Goal: Transaction & Acquisition: Purchase product/service

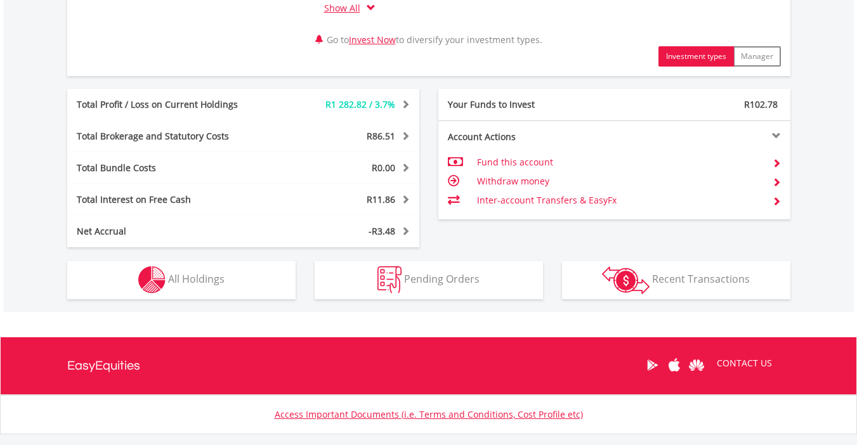
scroll to position [662, 0]
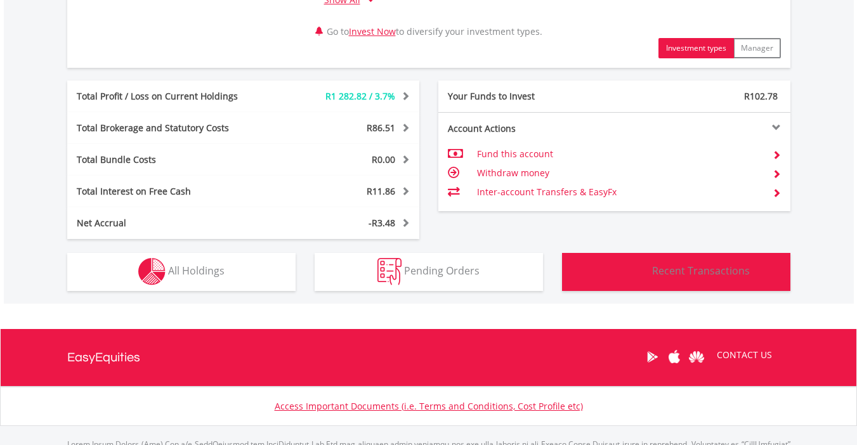
click at [702, 278] on span "Recent Transactions" at bounding box center [701, 271] width 98 height 14
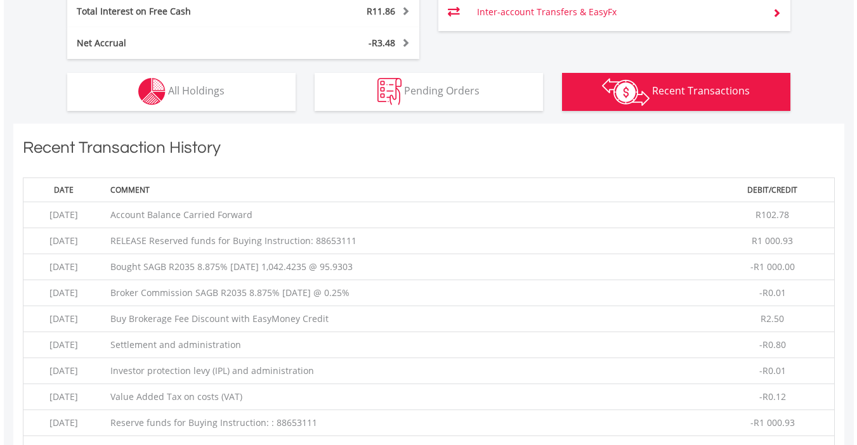
scroll to position [738, 0]
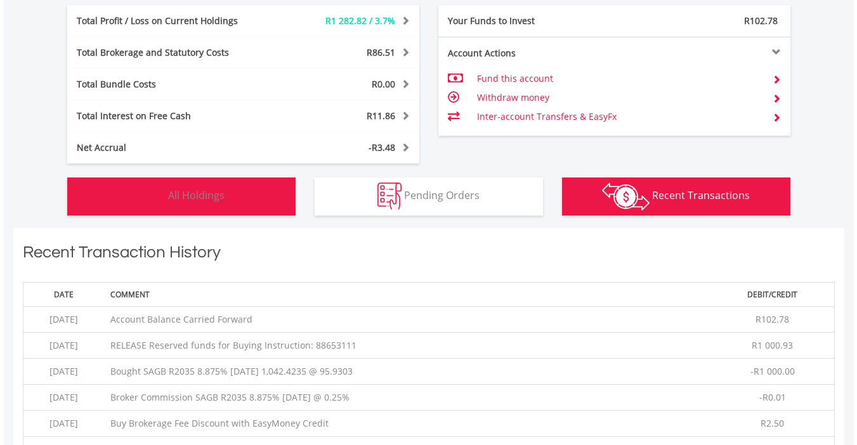
click at [185, 196] on span "All Holdings" at bounding box center [196, 195] width 56 height 14
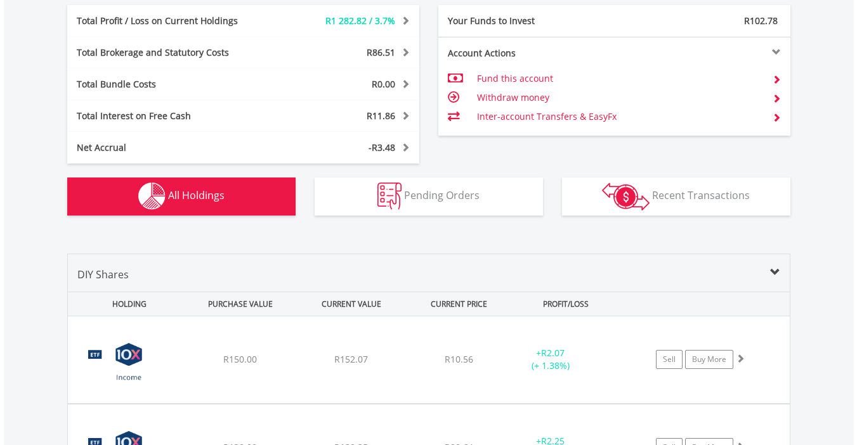
scroll to position [991, 0]
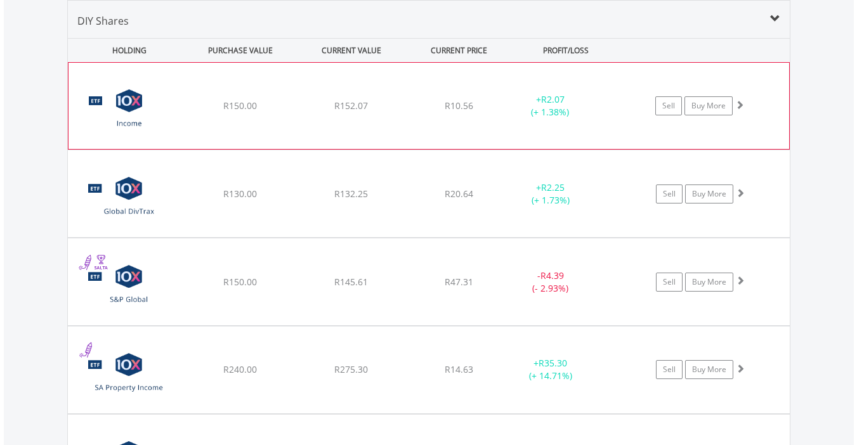
click at [743, 104] on span at bounding box center [739, 104] width 9 height 9
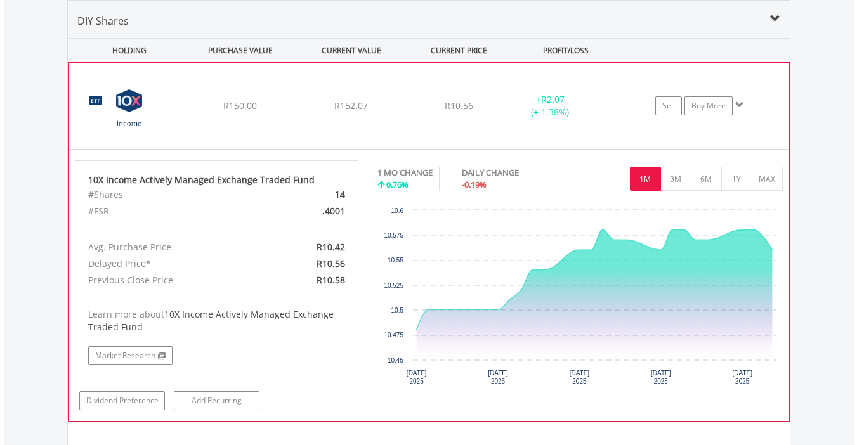
click at [743, 104] on span at bounding box center [739, 104] width 9 height 9
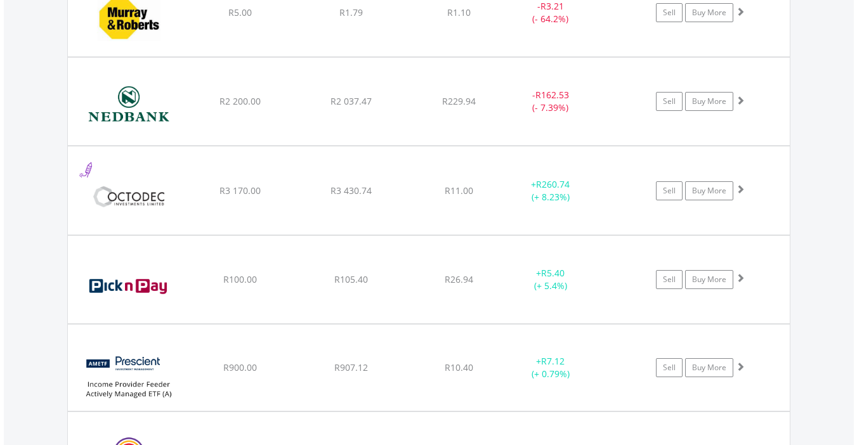
scroll to position [3199, 0]
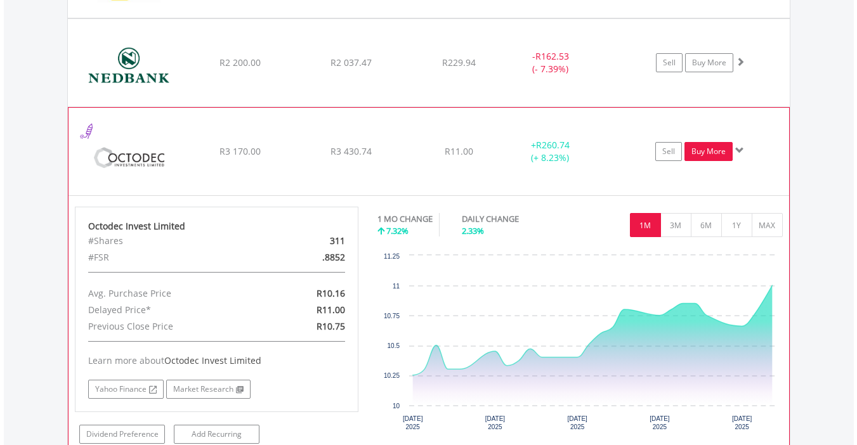
click at [706, 149] on link "Buy More" at bounding box center [708, 151] width 48 height 19
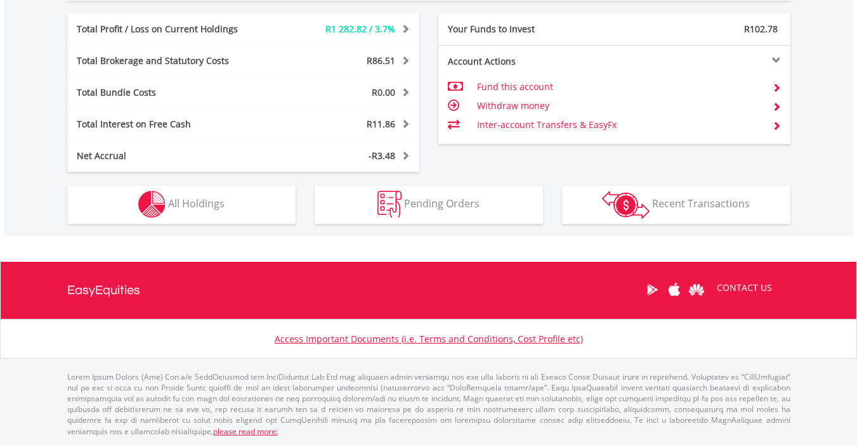
scroll to position [122, 241]
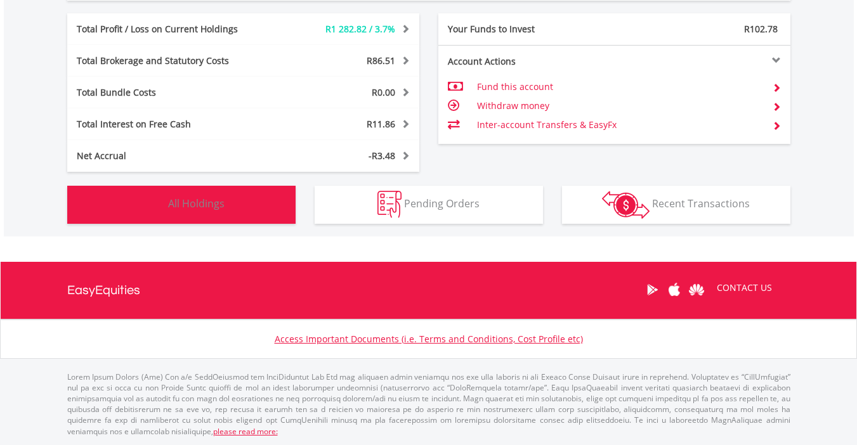
click at [261, 202] on button "Holdings All Holdings" at bounding box center [181, 205] width 228 height 38
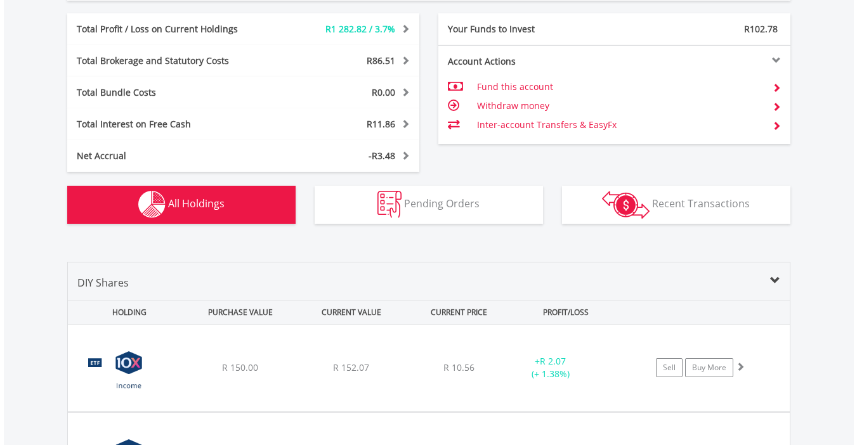
scroll to position [991, 0]
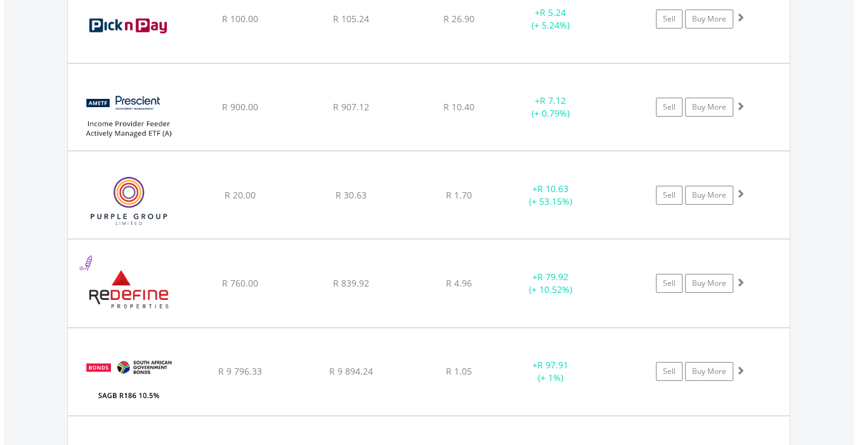
scroll to position [3427, 0]
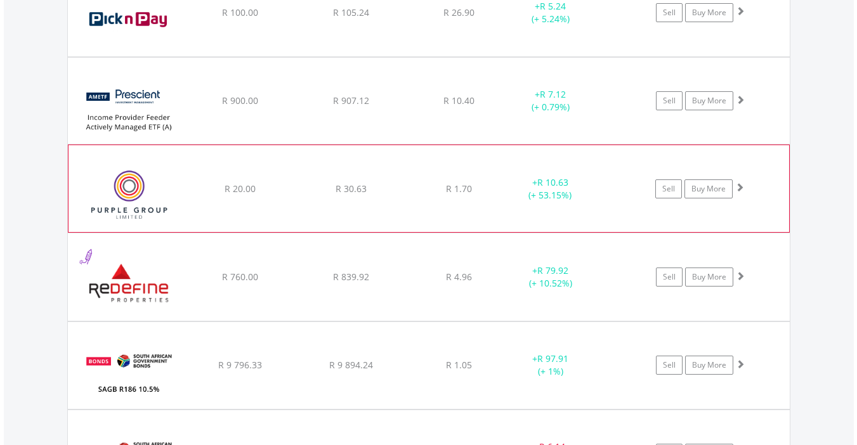
click at [743, 189] on span at bounding box center [739, 187] width 9 height 9
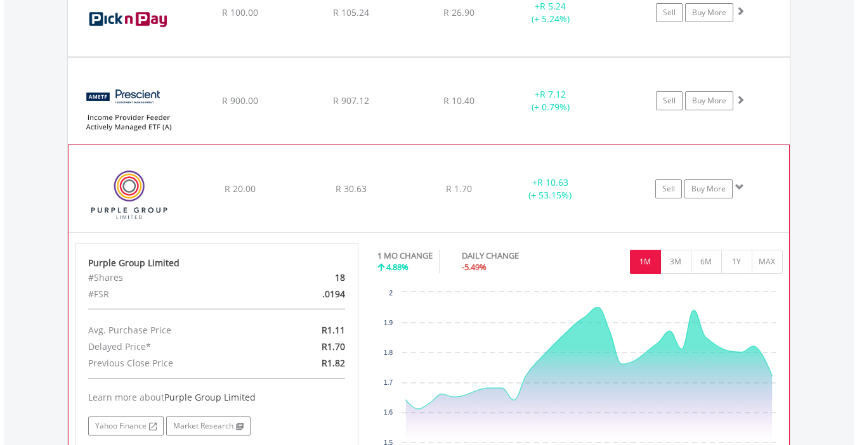
click at [743, 189] on span at bounding box center [739, 187] width 9 height 9
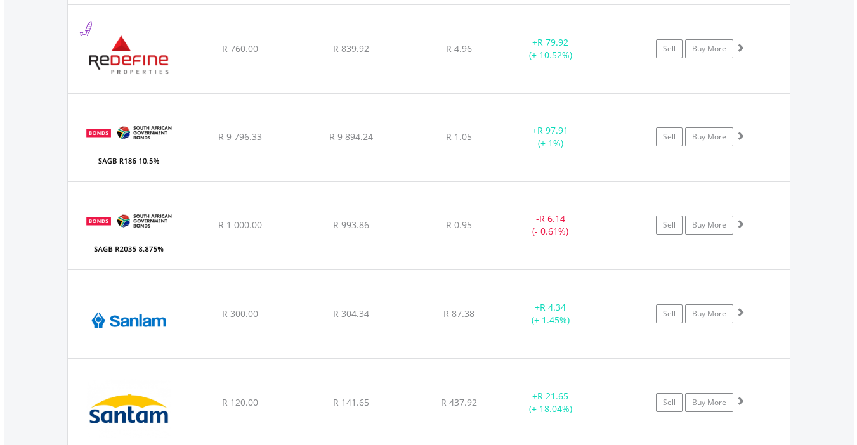
scroll to position [3706, 0]
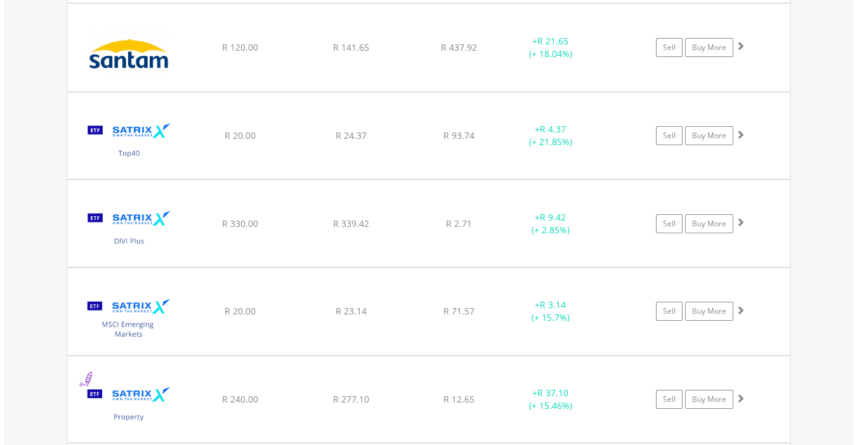
scroll to position [4036, 0]
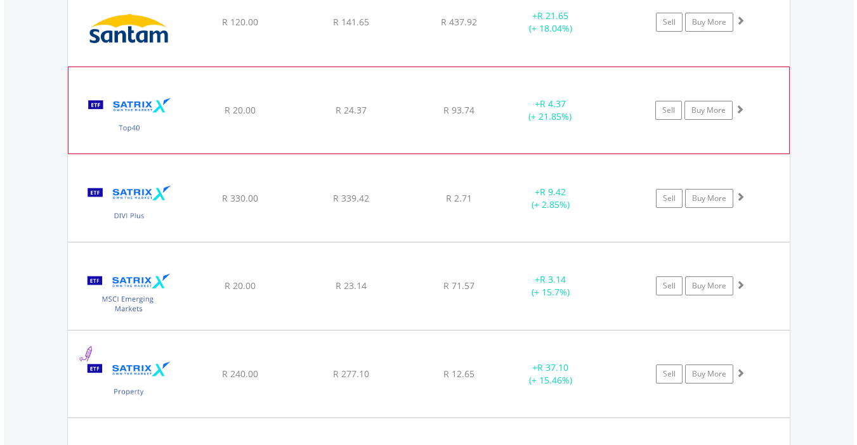
click at [743, 112] on span at bounding box center [739, 109] width 9 height 9
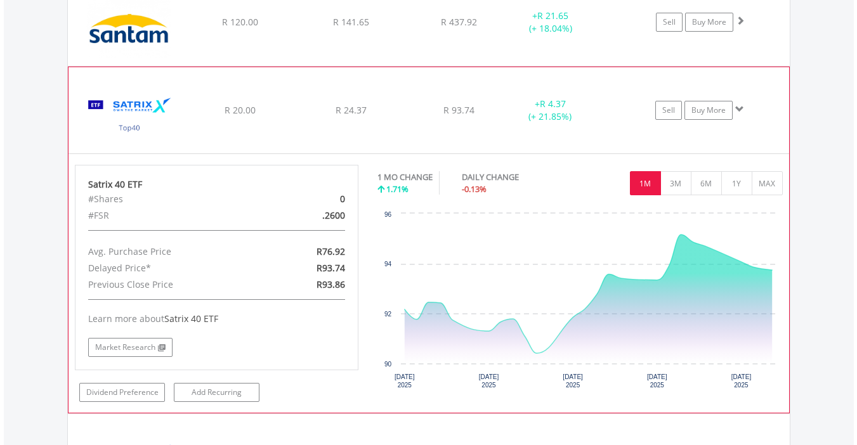
click at [743, 112] on span at bounding box center [739, 109] width 9 height 9
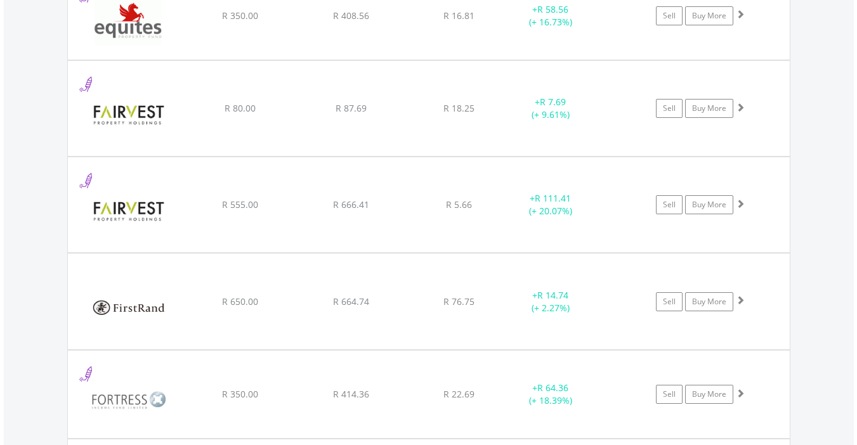
scroll to position [0, 0]
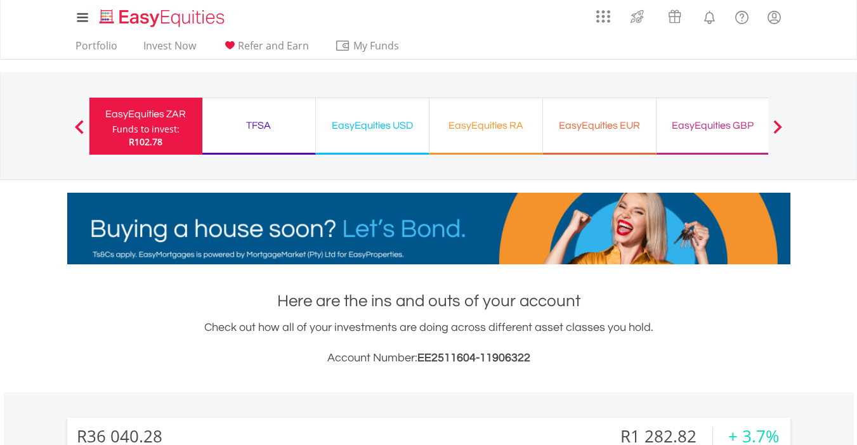
click at [730, 127] on div "EasyEquities GBP" at bounding box center [713, 126] width 98 height 18
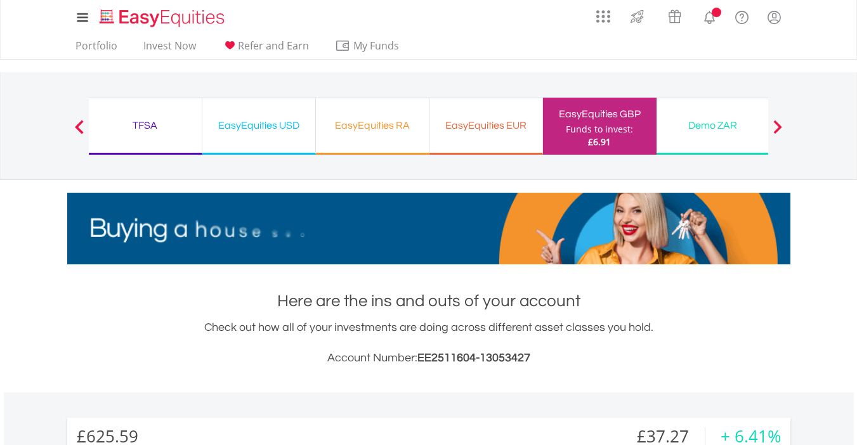
scroll to position [122, 241]
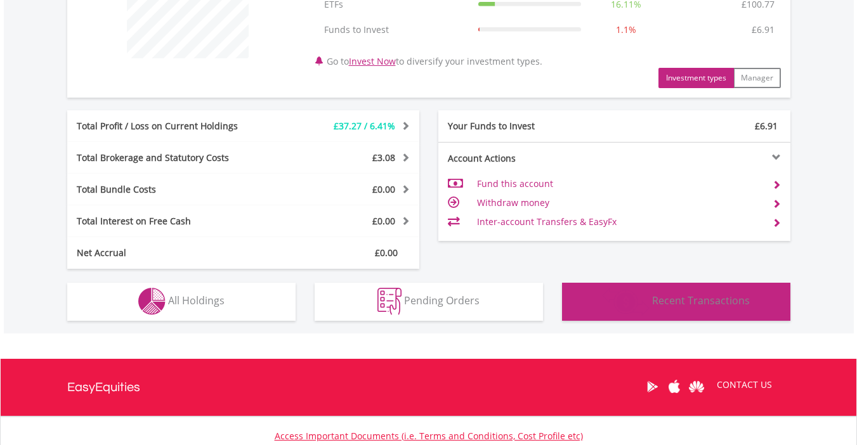
click at [736, 293] on button "Transactions Recent Transactions" at bounding box center [676, 302] width 228 height 38
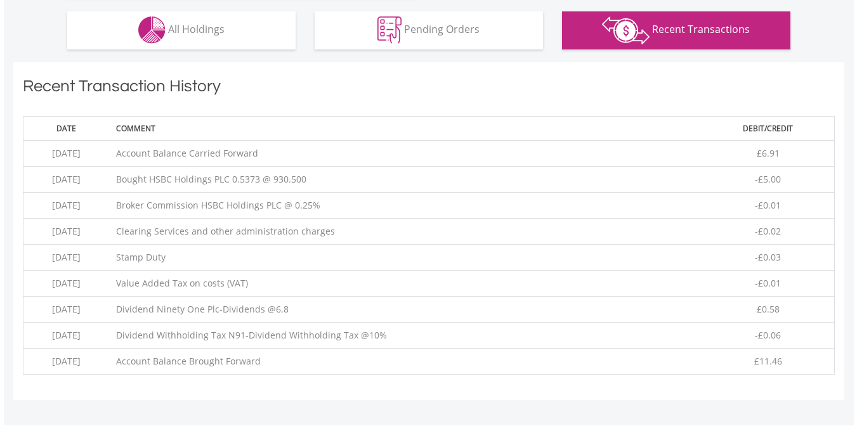
scroll to position [712, 0]
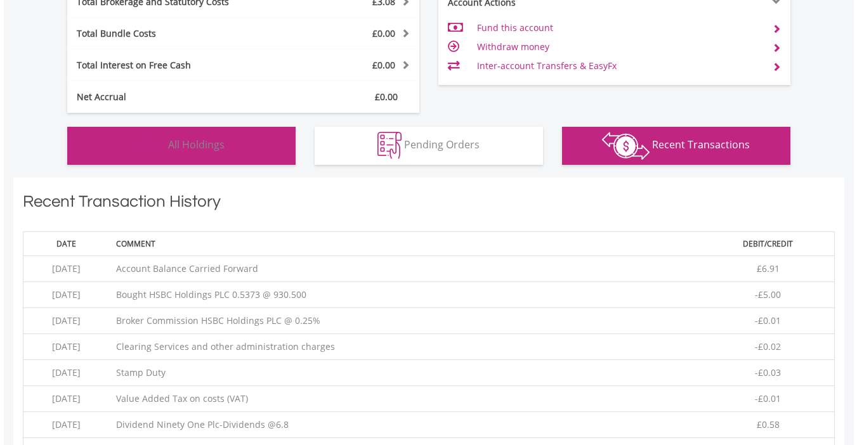
click at [250, 152] on button "Holdings All Holdings" at bounding box center [181, 146] width 228 height 38
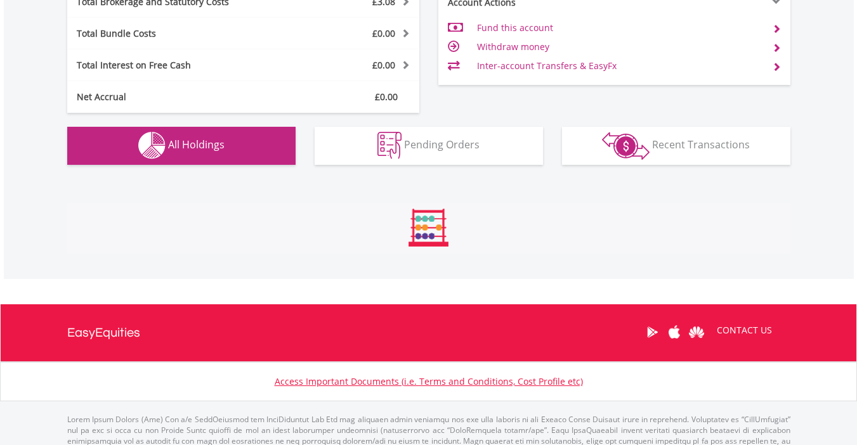
scroll to position [915, 0]
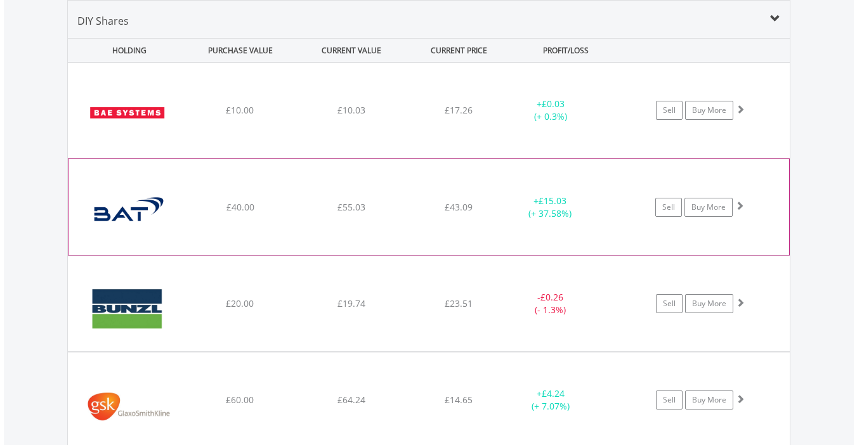
click at [743, 206] on span at bounding box center [739, 205] width 9 height 9
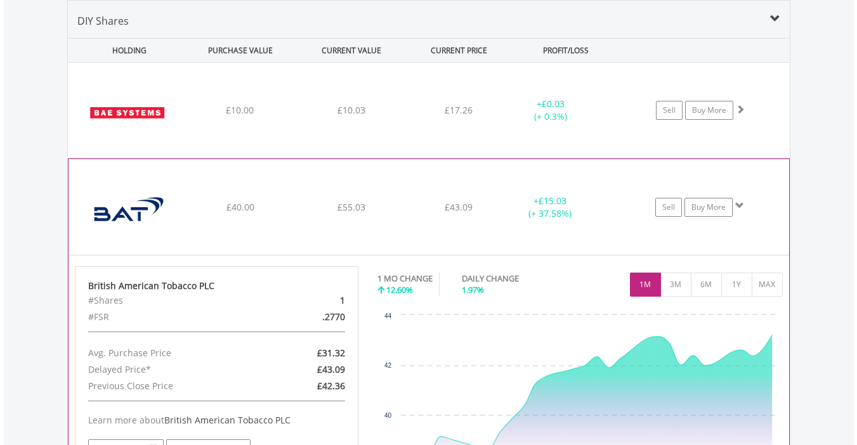
click at [743, 206] on span at bounding box center [739, 205] width 9 height 9
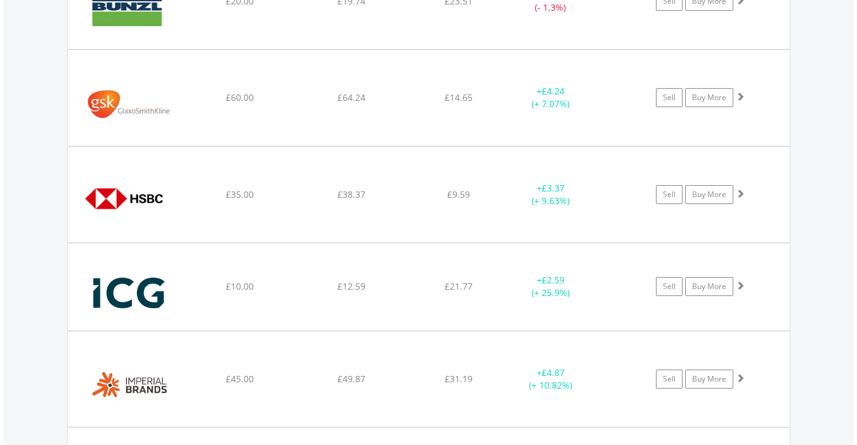
scroll to position [1220, 0]
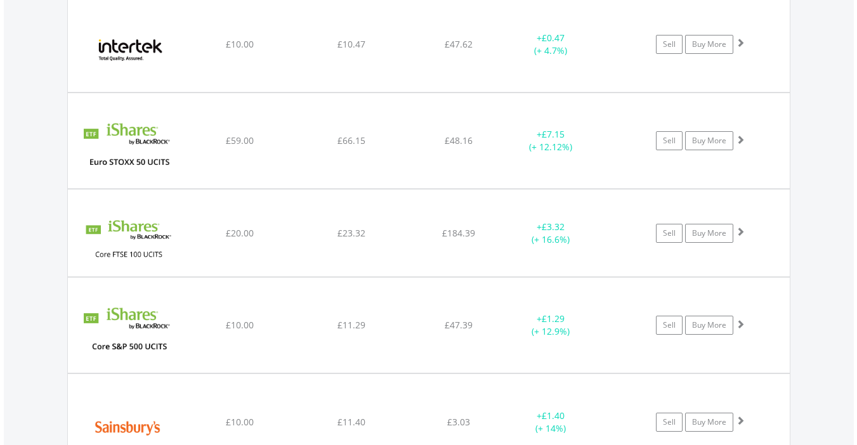
scroll to position [1651, 0]
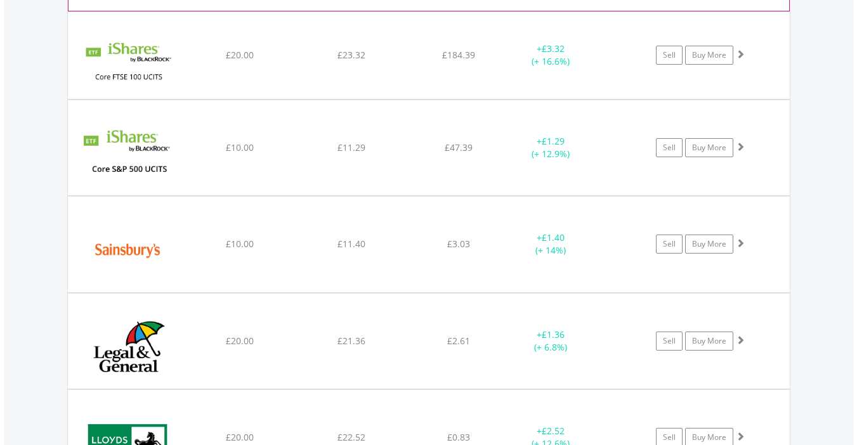
scroll to position [1829, 0]
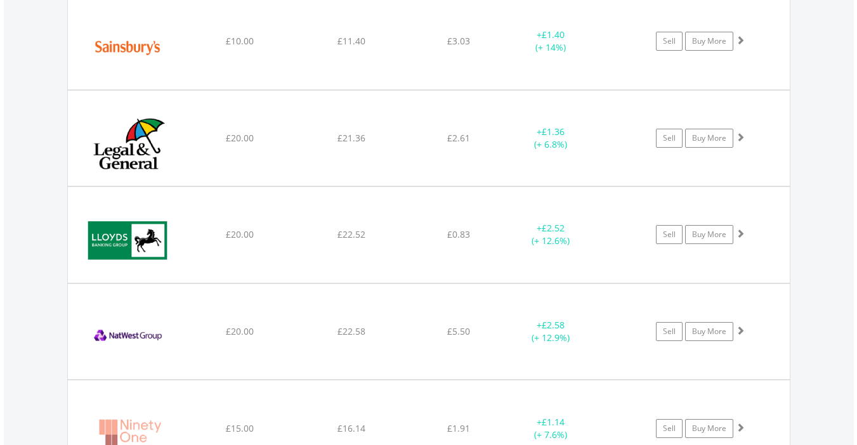
scroll to position [2032, 0]
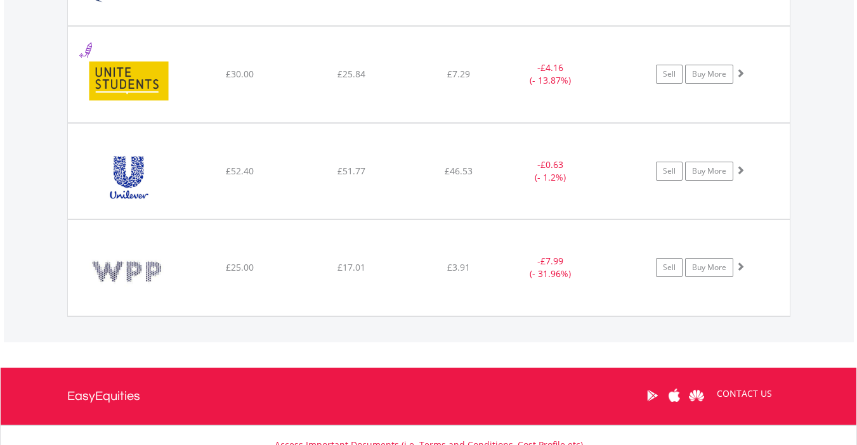
scroll to position [2894, 0]
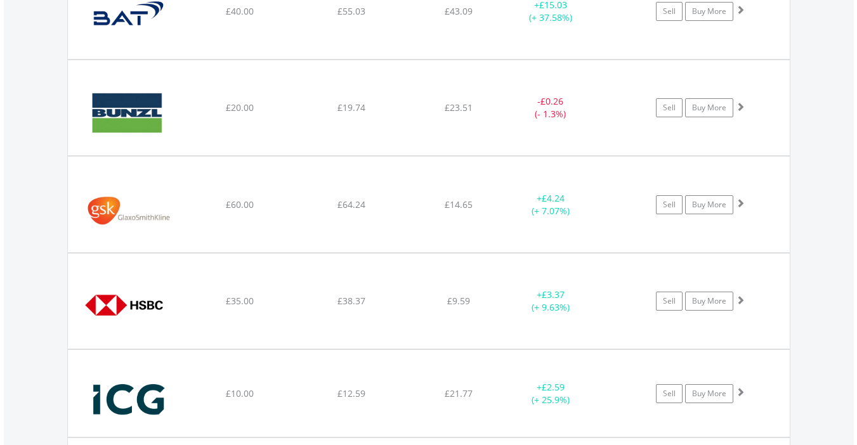
scroll to position [1204, 0]
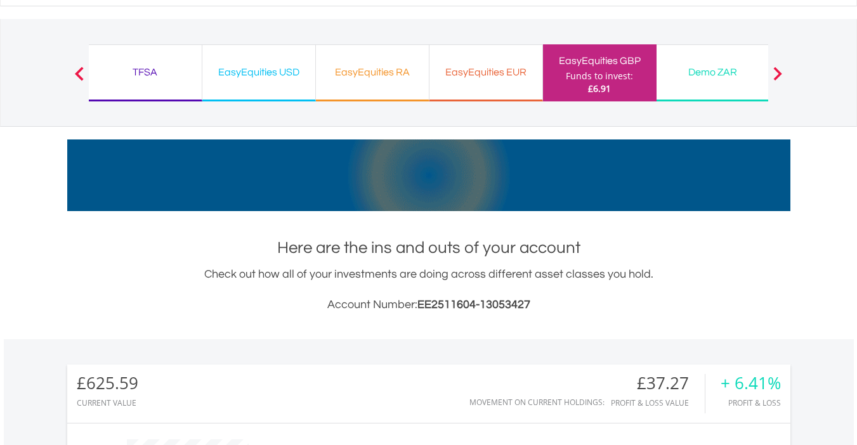
scroll to position [0, 0]
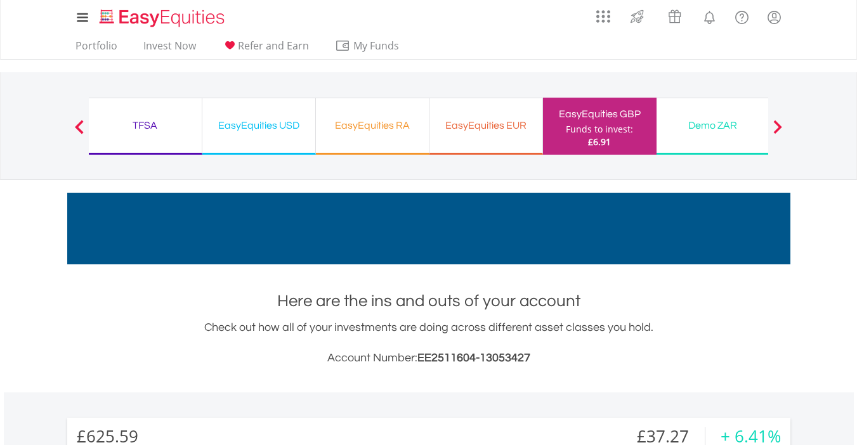
click at [261, 124] on div "EasyEquities USD" at bounding box center [259, 126] width 98 height 18
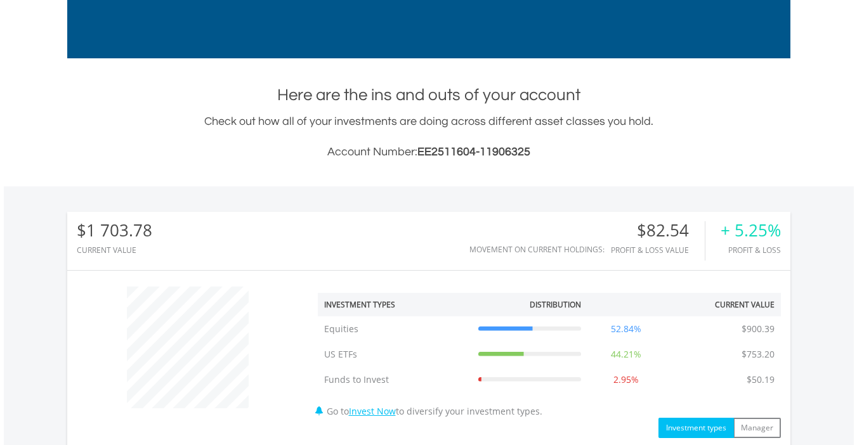
scroll to position [122, 241]
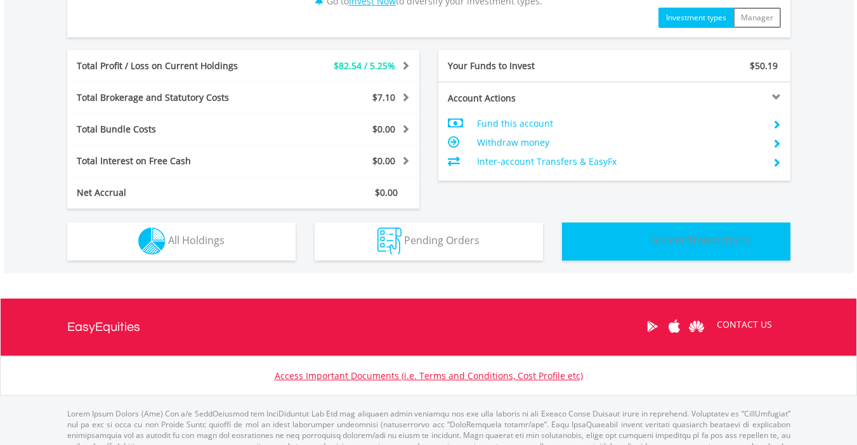
click at [701, 235] on span "Recent Transactions" at bounding box center [701, 240] width 98 height 14
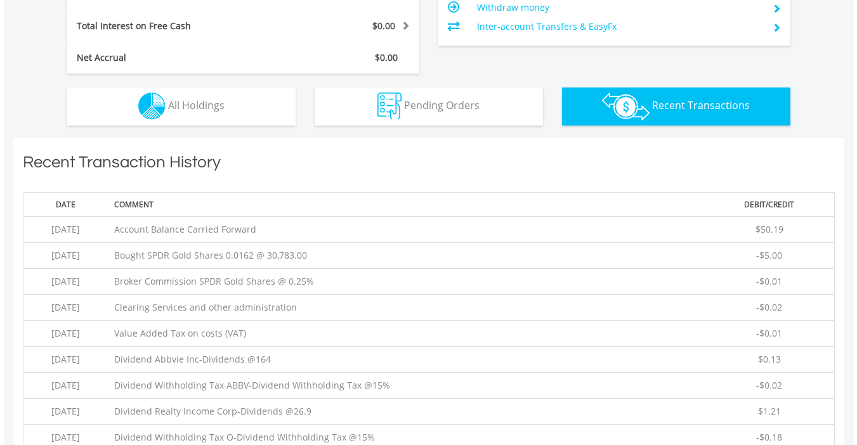
scroll to position [687, 0]
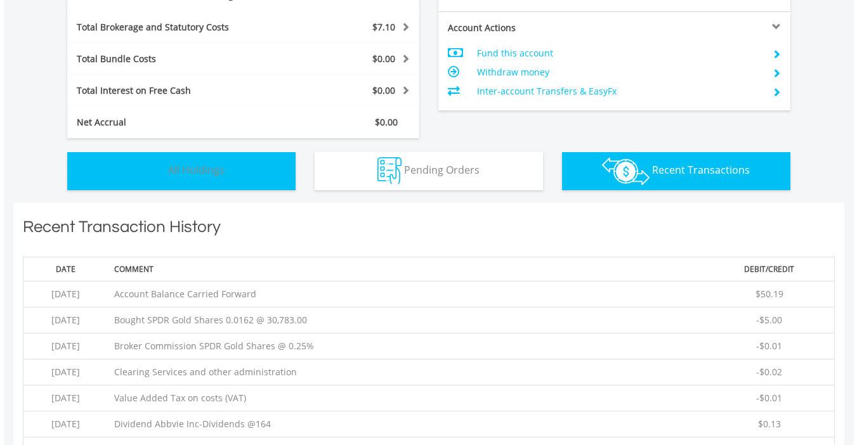
click at [266, 167] on button "Holdings All Holdings" at bounding box center [181, 171] width 228 height 38
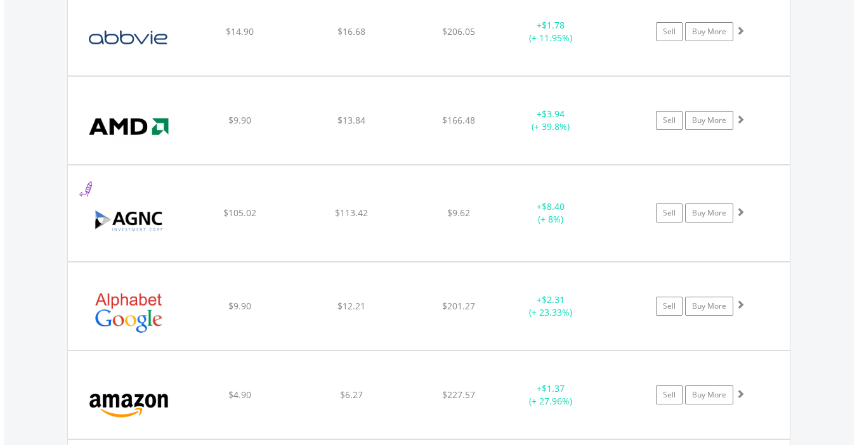
scroll to position [991, 0]
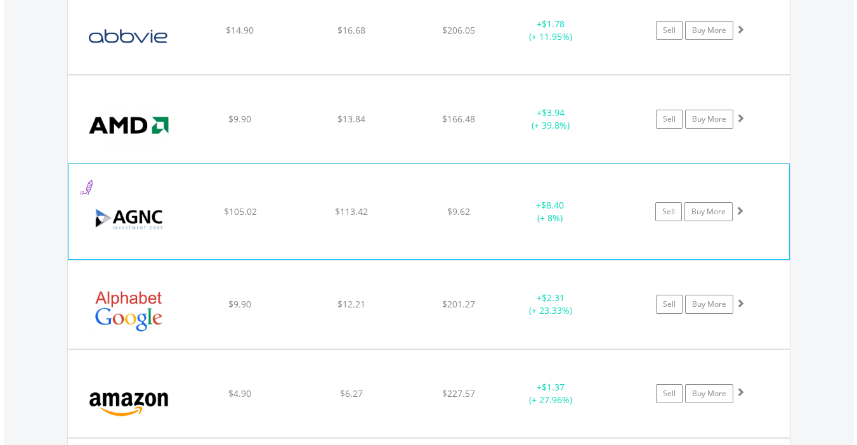
click at [754, 40] on div "Sell Buy More" at bounding box center [707, 30] width 166 height 19
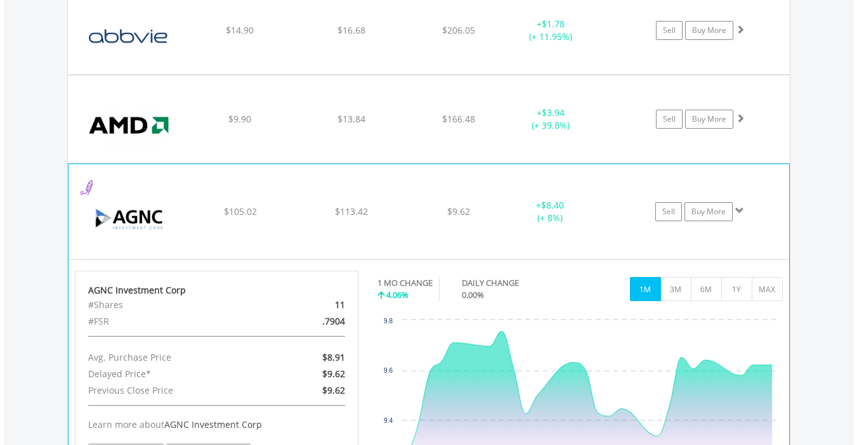
click at [754, 40] on div "Sell Buy More" at bounding box center [707, 30] width 166 height 19
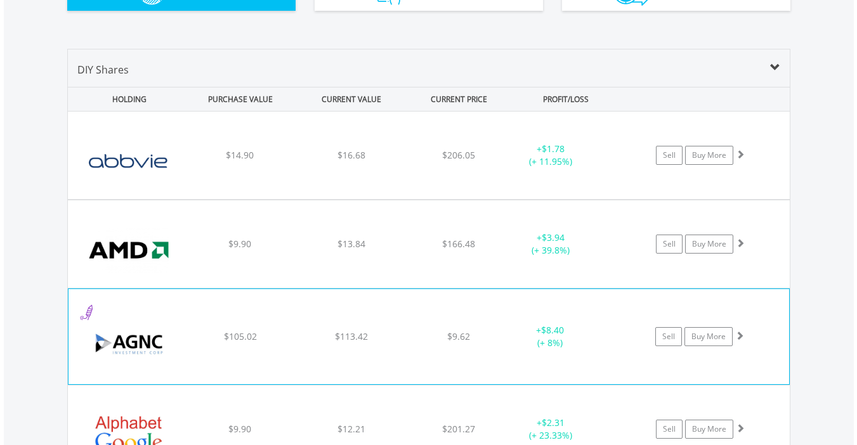
scroll to position [865, 0]
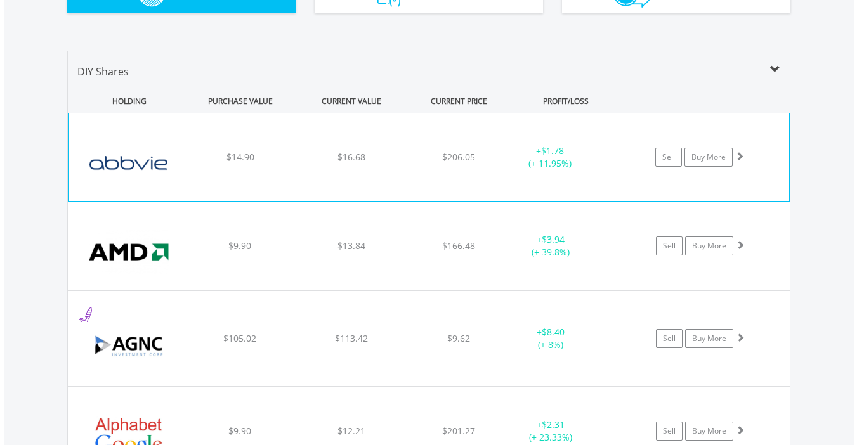
click at [751, 155] on div "Sell Buy More" at bounding box center [706, 157] width 166 height 19
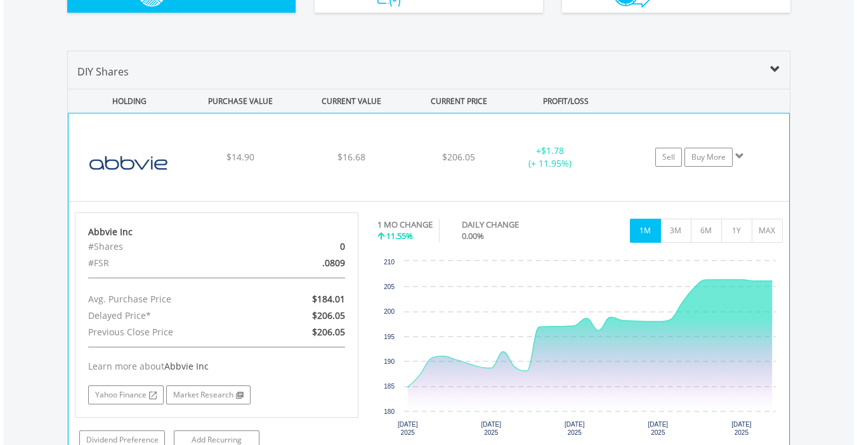
click at [751, 155] on div "Sell Buy More" at bounding box center [706, 157] width 166 height 19
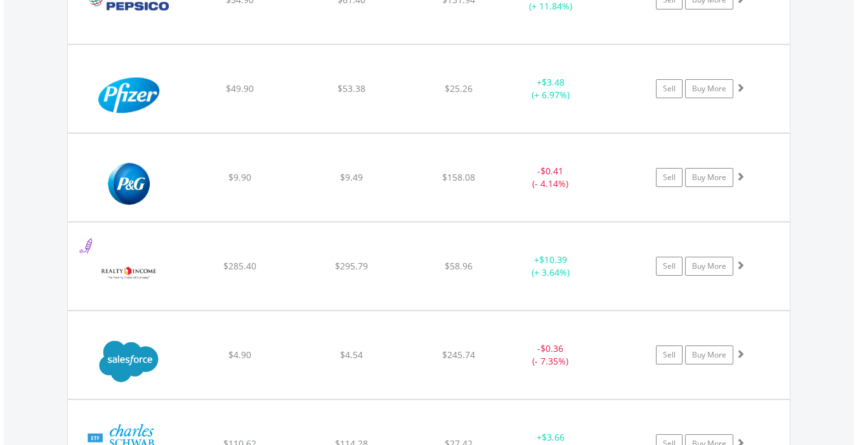
scroll to position [3123, 0]
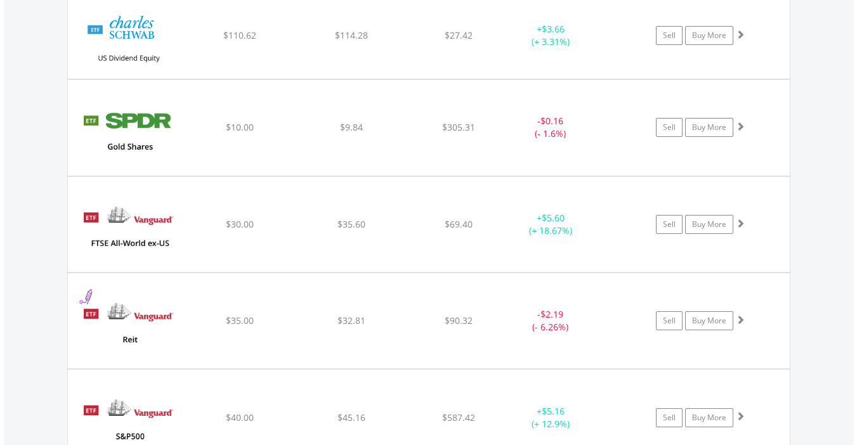
scroll to position [3529, 0]
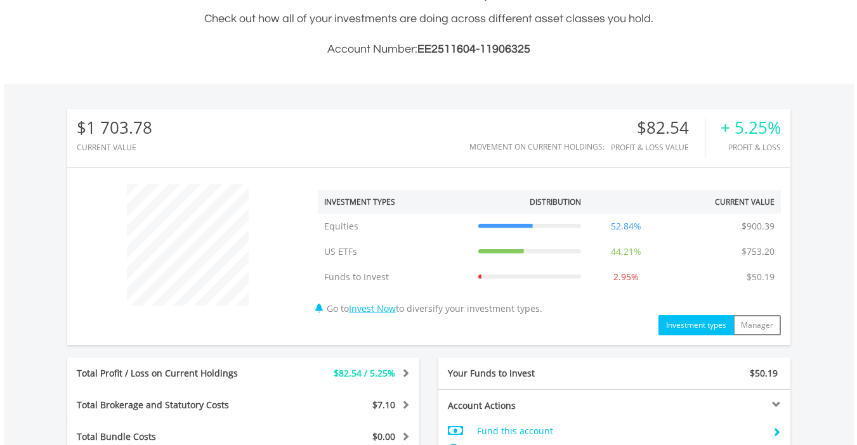
scroll to position [0, 0]
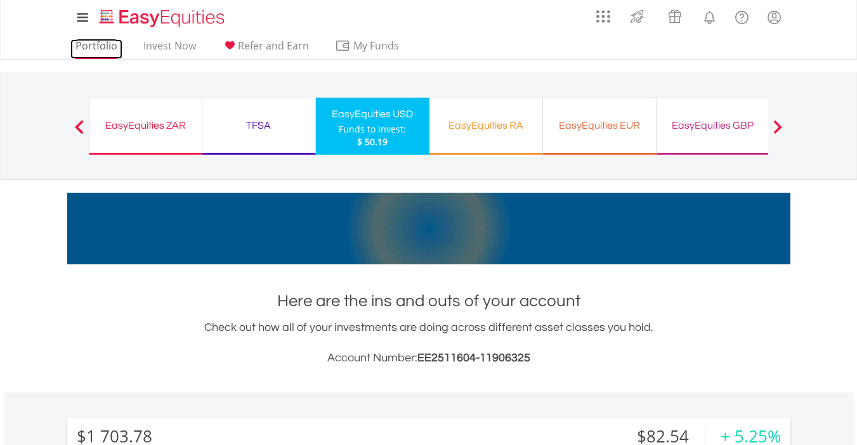
click at [87, 46] on link "Portfolio" at bounding box center [96, 49] width 52 height 20
